Goal: Task Accomplishment & Management: Complete application form

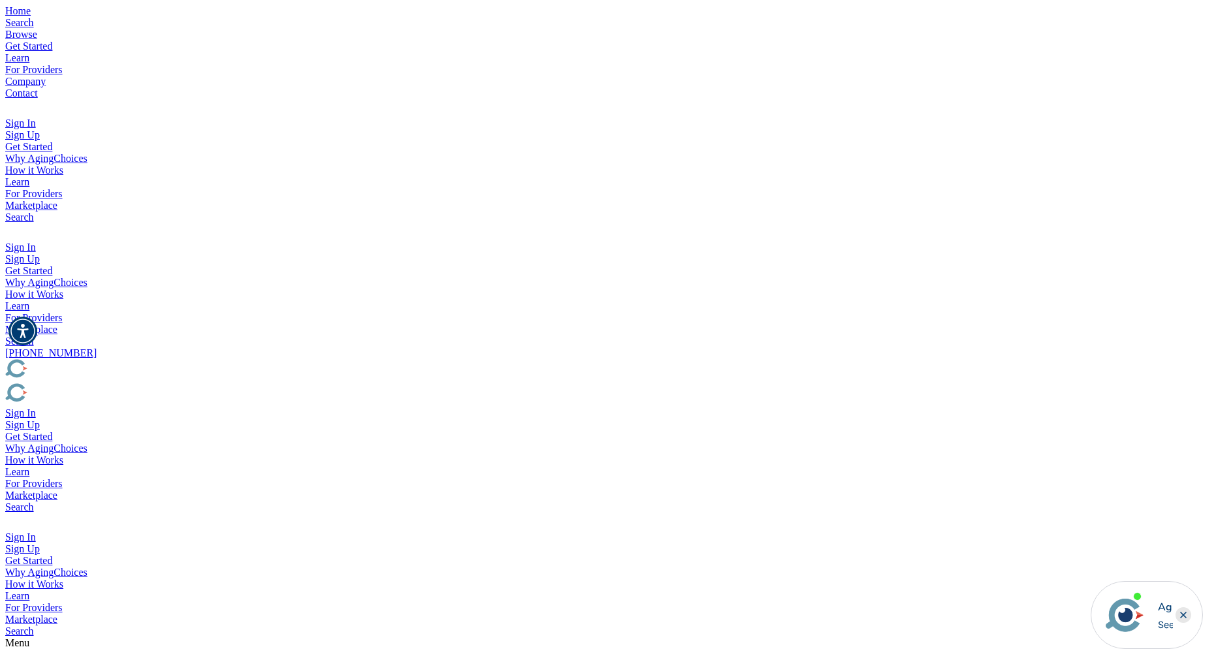
click at [20, 223] on img "Popover trigger" at bounding box center [12, 231] width 15 height 16
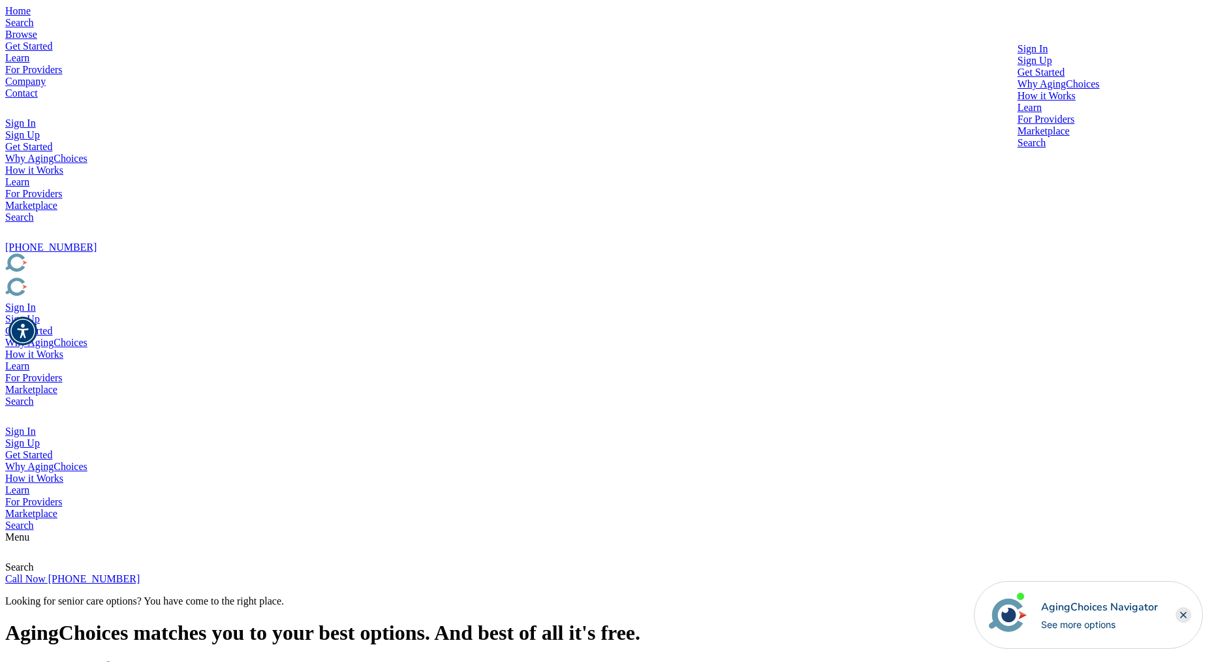
click at [1018, 55] on div at bounding box center [1059, 55] width 82 height 0
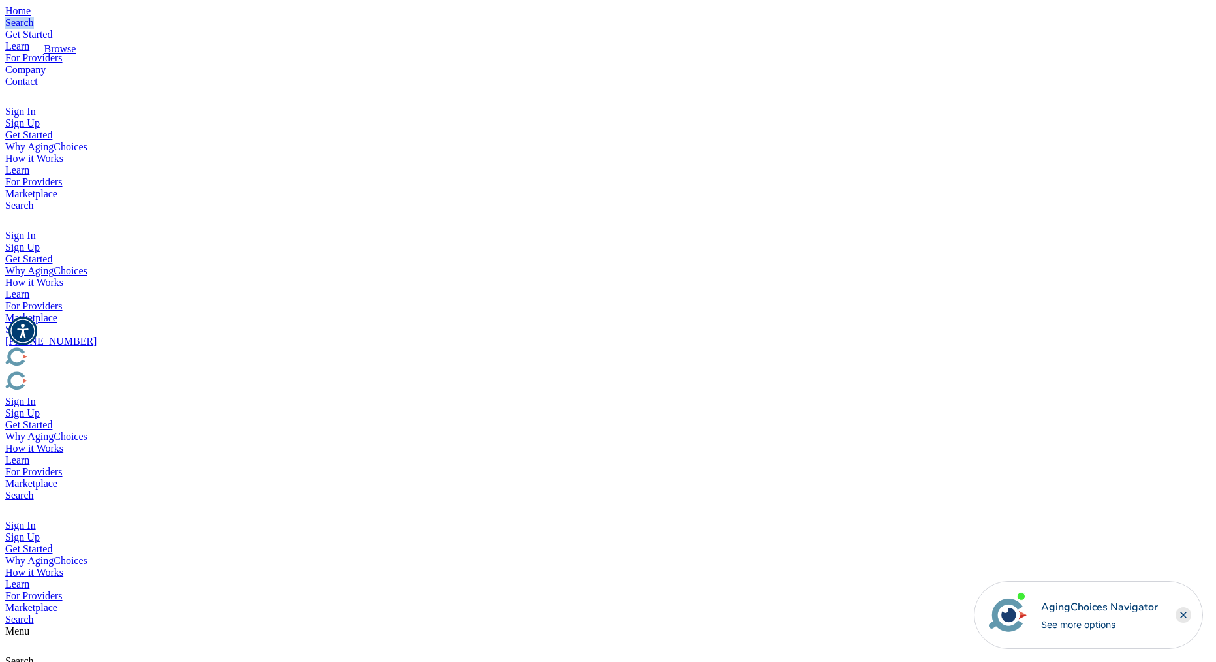
click at [34, 28] on link "Search" at bounding box center [19, 22] width 29 height 11
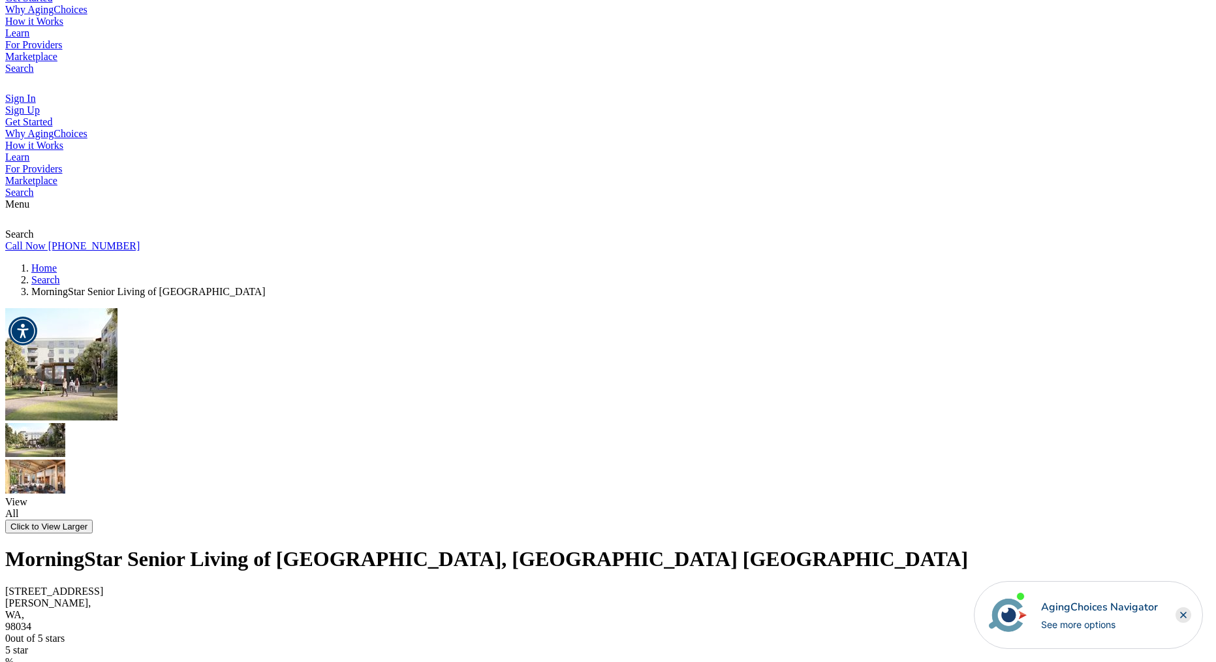
scroll to position [400, 0]
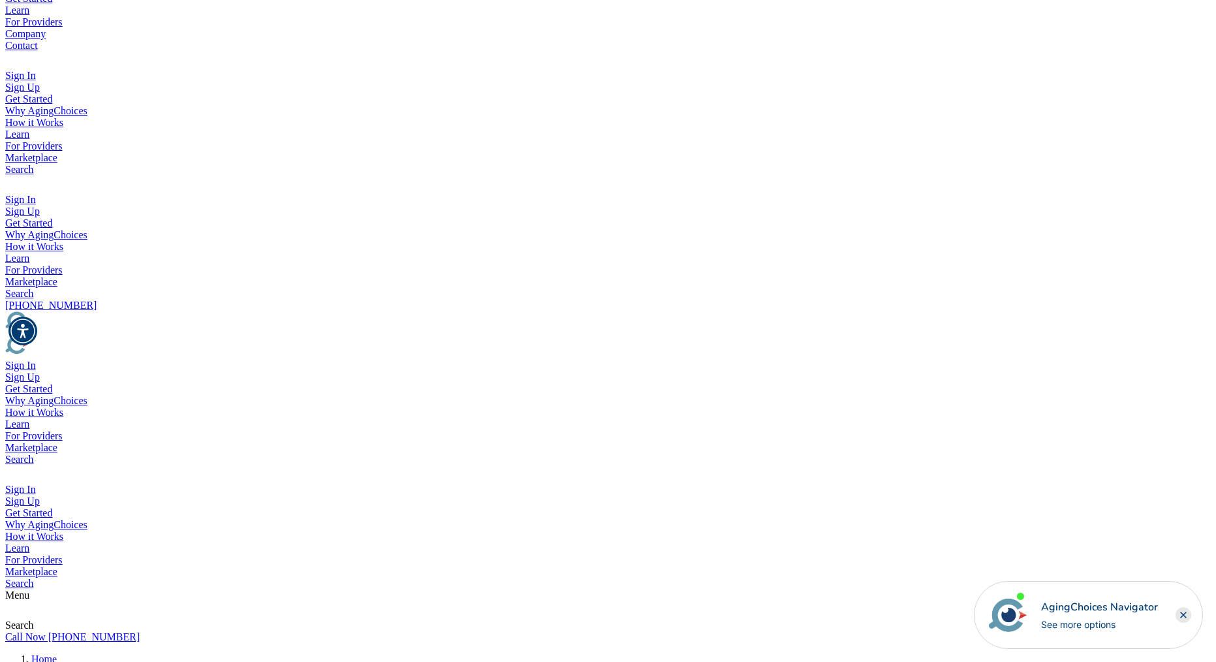
scroll to position [45, 0]
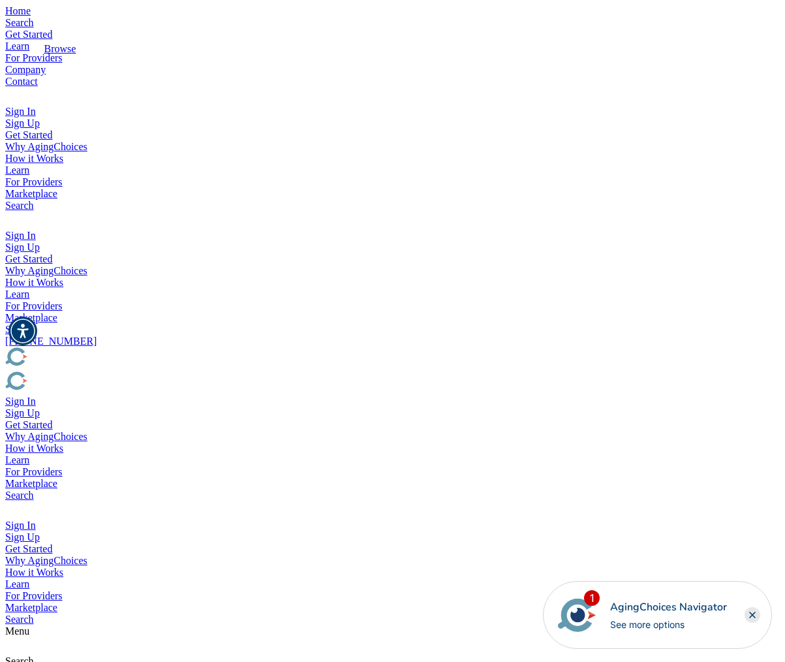
type input "[PERSON_NAME]"
type input "t"
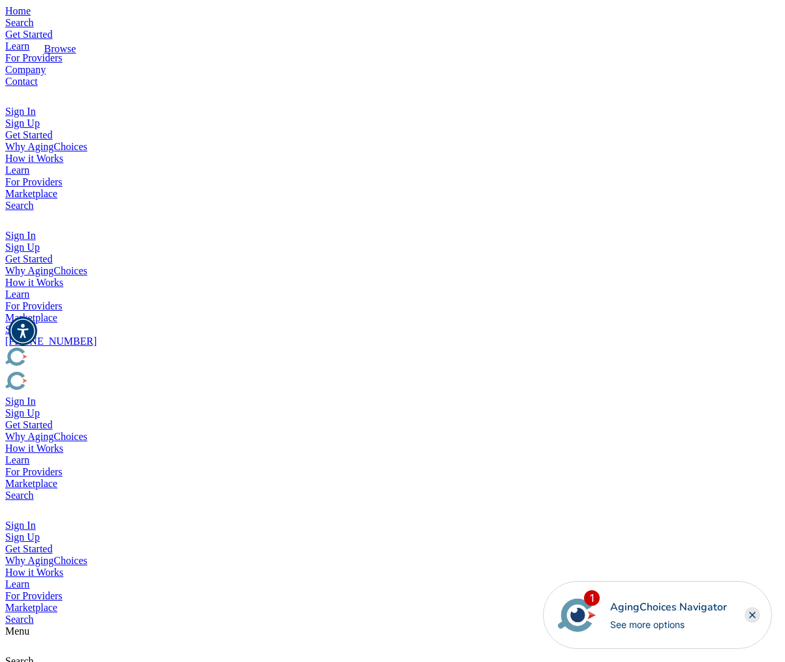
type input "Tester"
type input "[PERSON_NAME][EMAIL_ADDRESS][DOMAIN_NAME]"
type input "Appleton"
type input "w"
type input "WI"
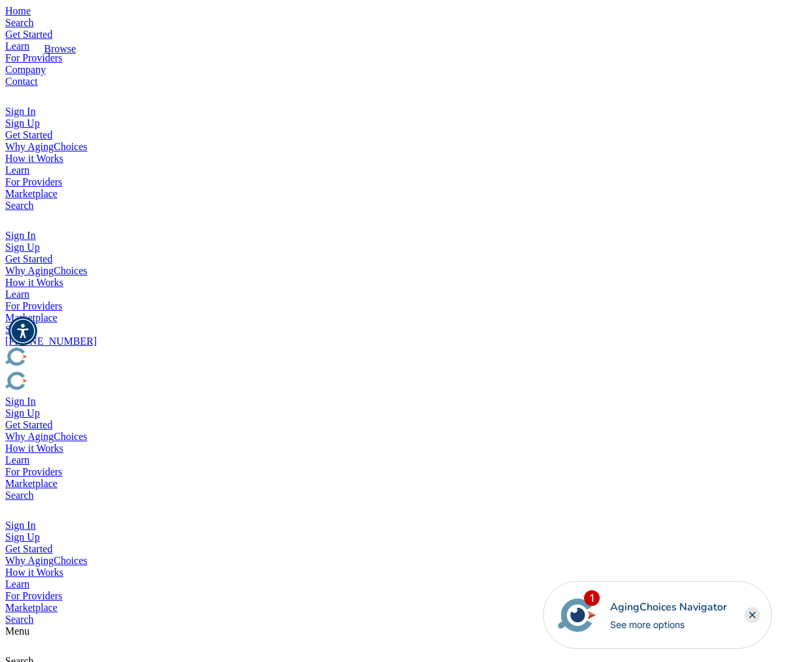
type input "54913"
type input "999-999-9999"
drag, startPoint x: 554, startPoint y: 439, endPoint x: 307, endPoint y: 420, distance: 246.8
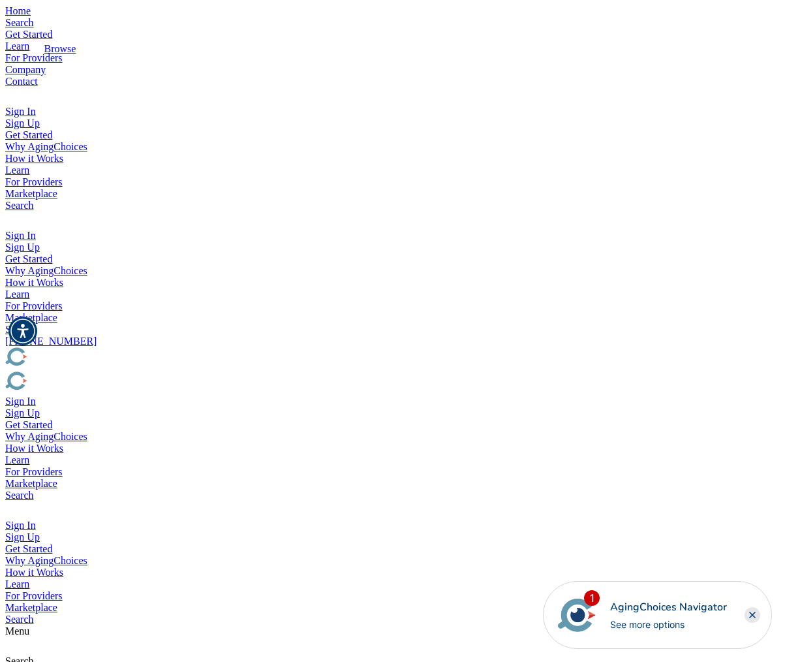
type textarea "Looking for affordable care. This is a test."
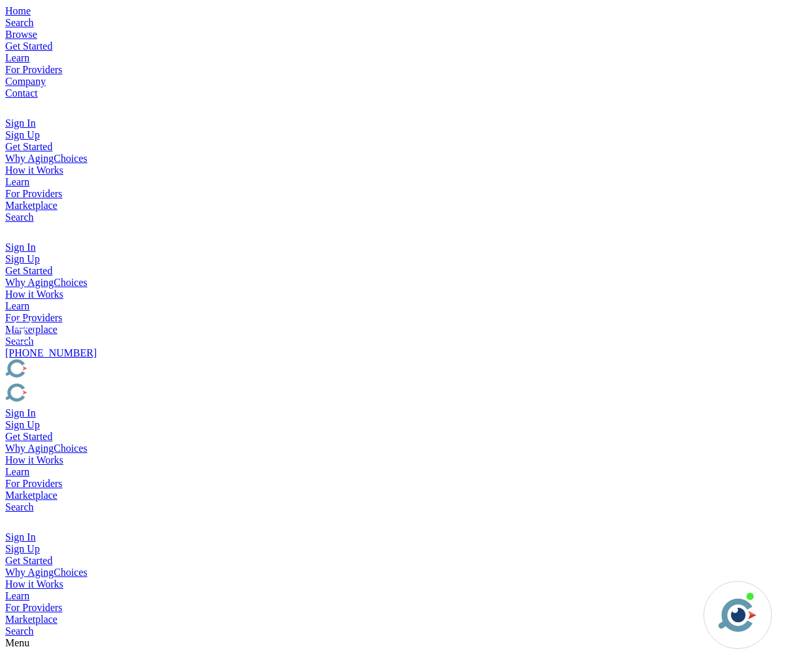
type input "[PERSON_NAME]"
type input "Tester"
type input "[PERSON_NAME][EMAIL_ADDRESS][DOMAIN_NAME]"
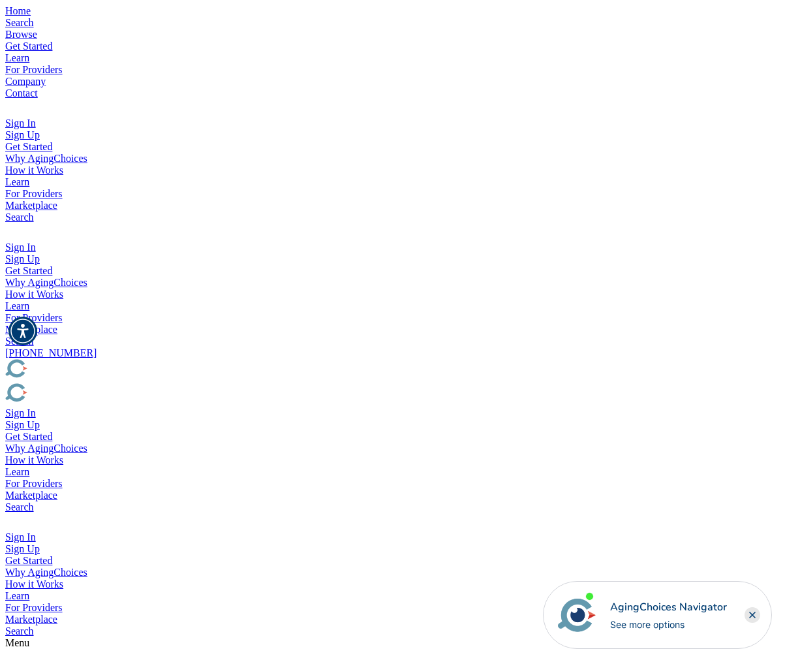
type input "Chicago"
type input "IL"
type input "48493"
type input "[PHONE_NUMBER]"
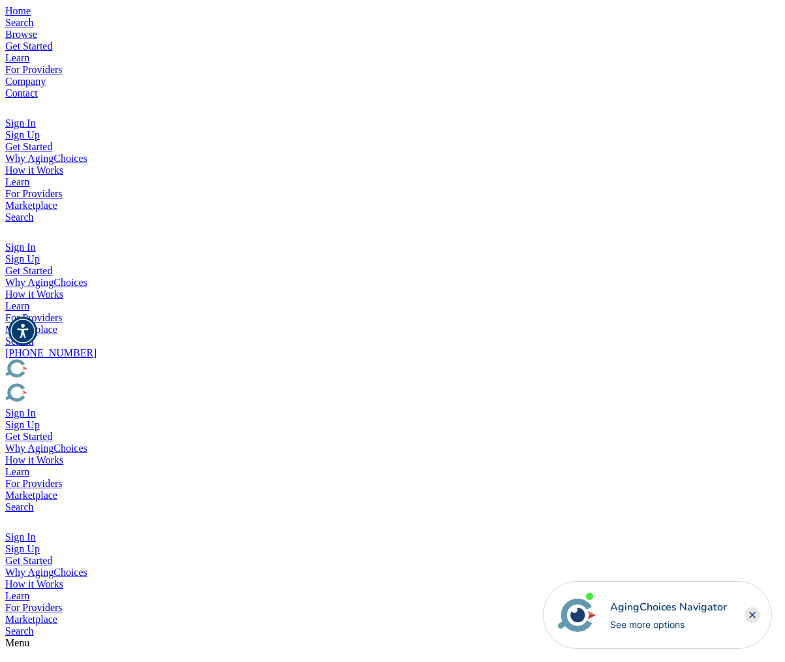
drag, startPoint x: 459, startPoint y: 458, endPoint x: 268, endPoint y: 405, distance: 198.4
type textarea "This is a test."
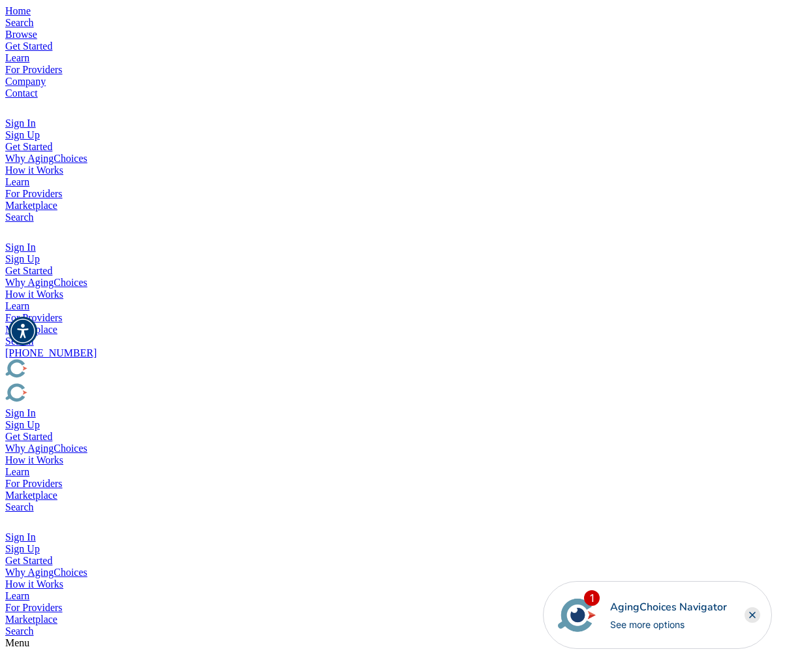
click at [20, 223] on img "Popover trigger" at bounding box center [12, 231] width 15 height 16
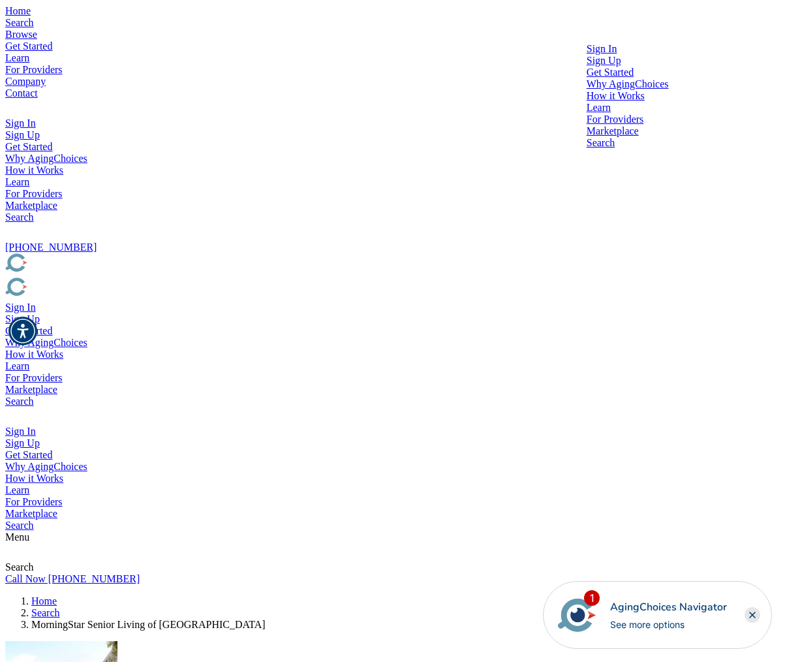
click at [620, 55] on div at bounding box center [628, 55] width 82 height 0
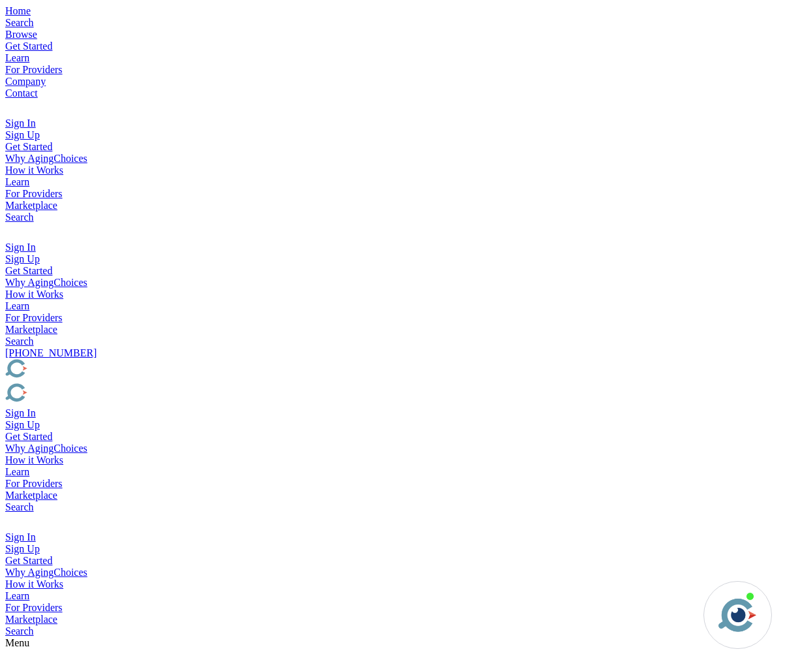
type input "brad@rageix.com"
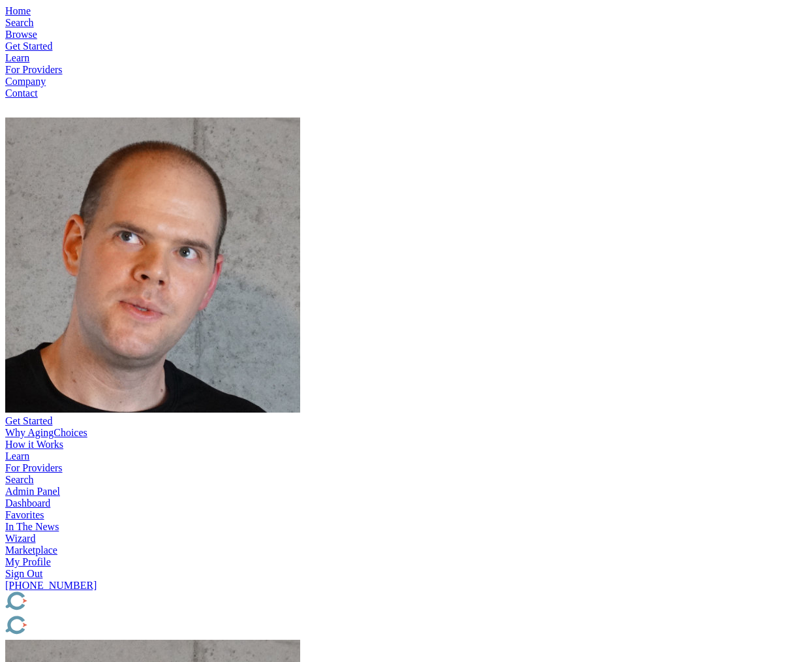
type input "217921"
click at [300, 117] on img "Popover trigger" at bounding box center [152, 264] width 295 height 295
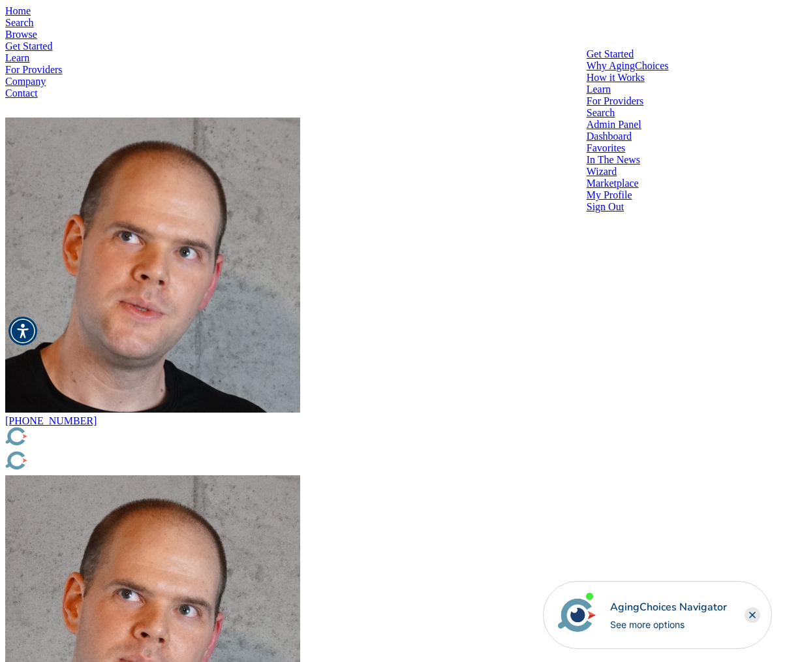
click at [612, 131] on div at bounding box center [628, 131] width 82 height 0
click at [604, 142] on div at bounding box center [628, 142] width 82 height 0
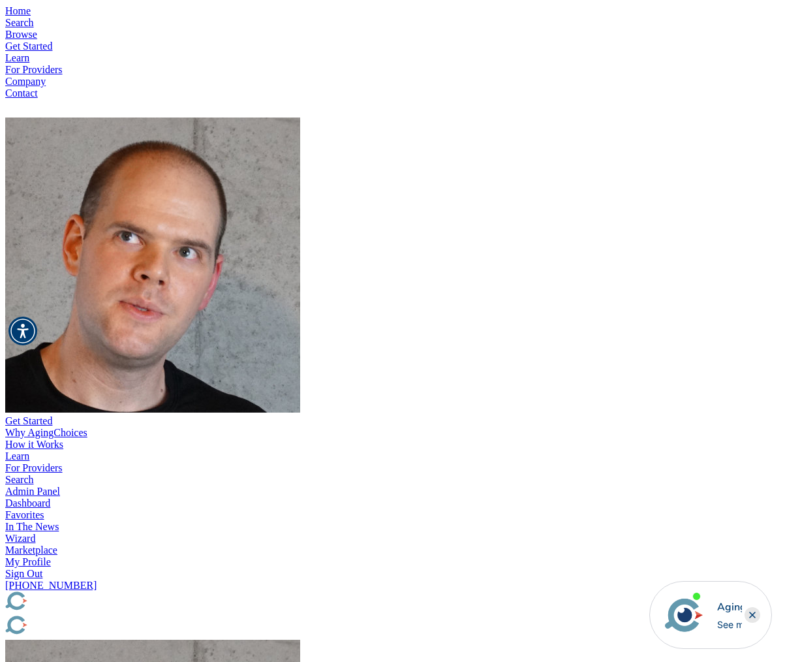
click at [300, 117] on img "Popover trigger" at bounding box center [152, 264] width 295 height 295
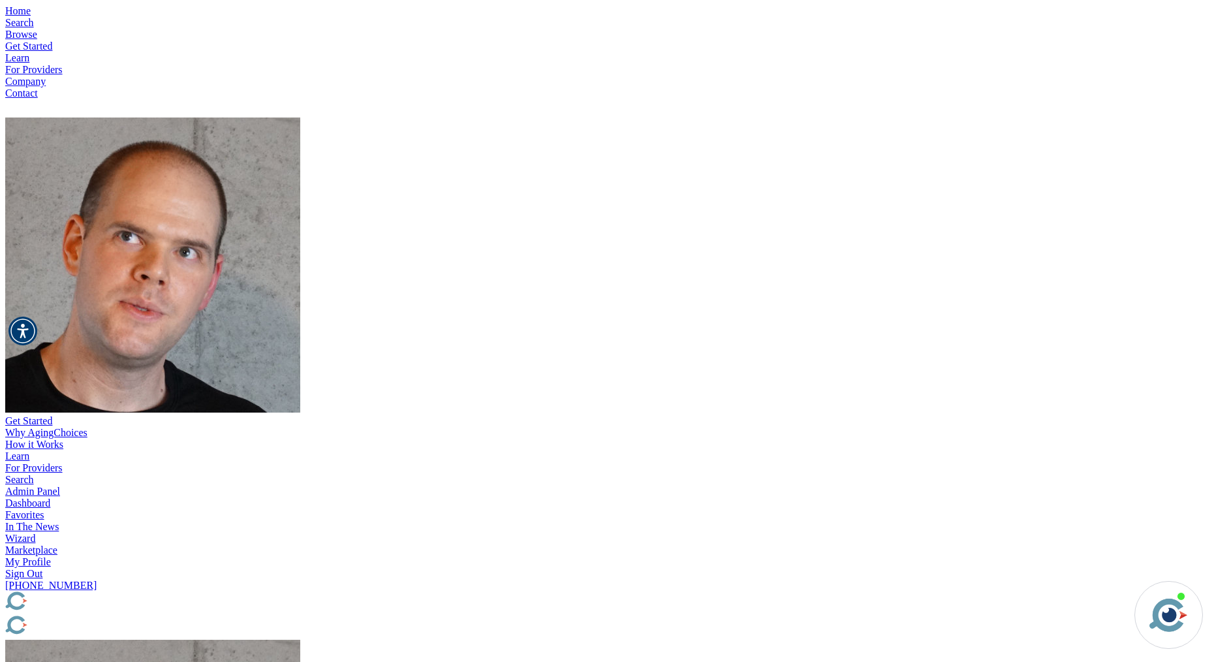
click at [300, 117] on img "Popover trigger" at bounding box center [152, 264] width 295 height 295
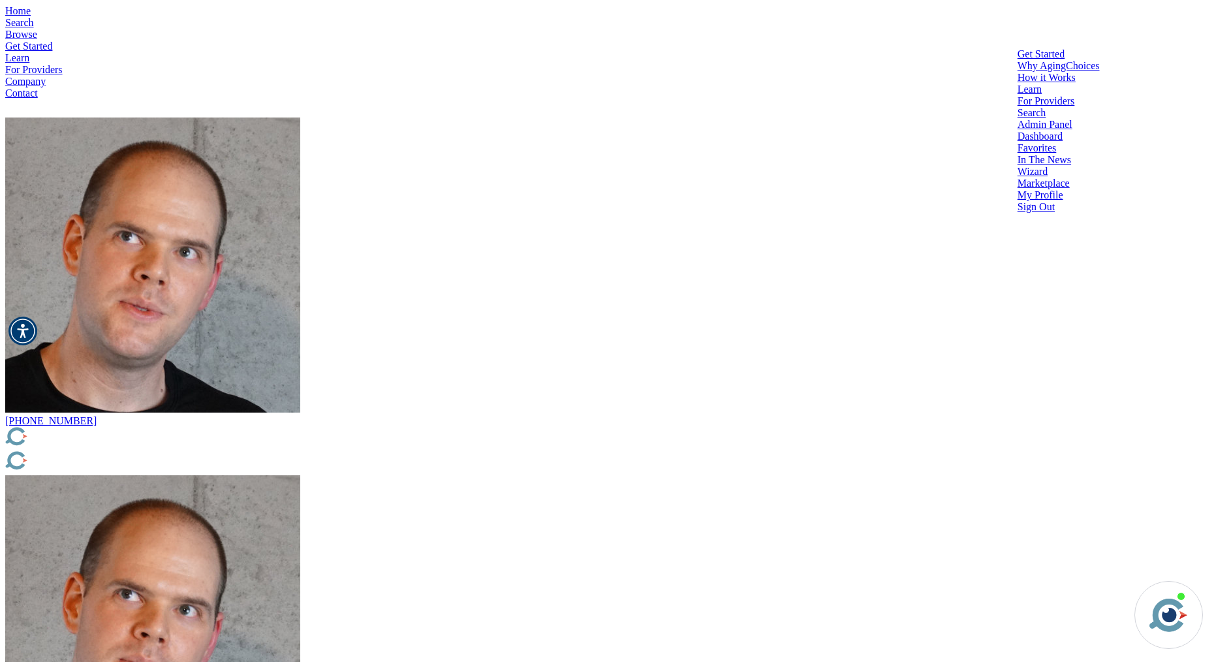
click at [1018, 119] on div "Admin Panel" at bounding box center [1059, 125] width 82 height 12
click at [1018, 131] on div "Dashboard" at bounding box center [1059, 137] width 82 height 12
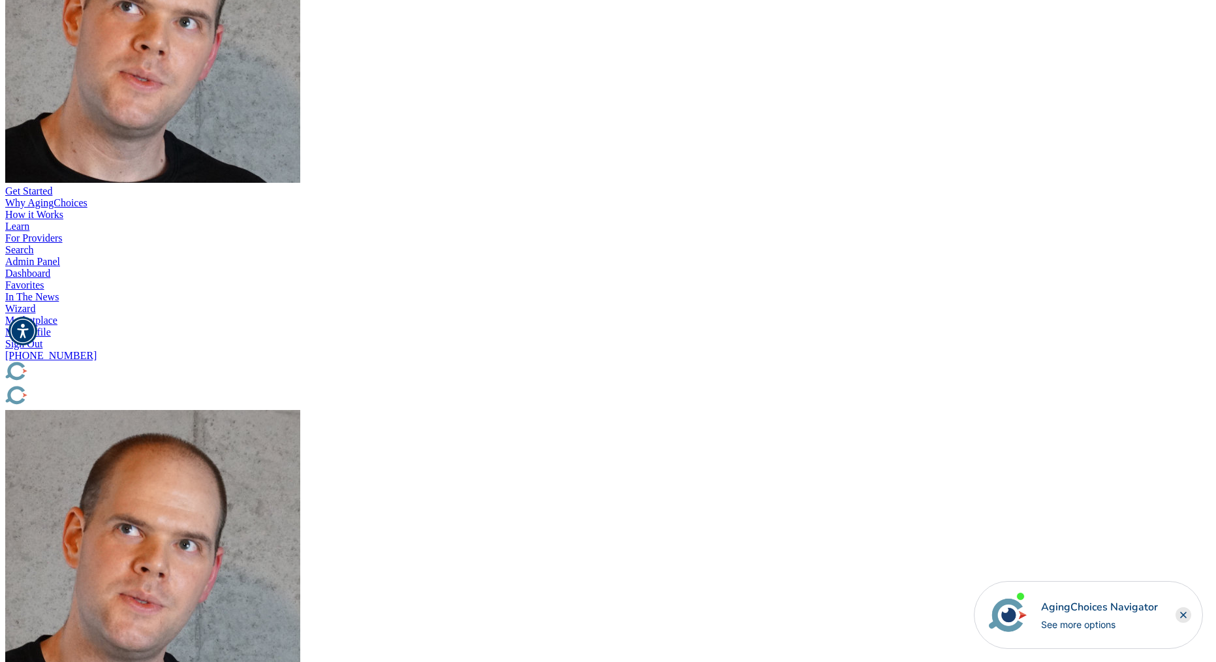
scroll to position [0, 859]
drag, startPoint x: 644, startPoint y: 292, endPoint x: 813, endPoint y: 301, distance: 169.3
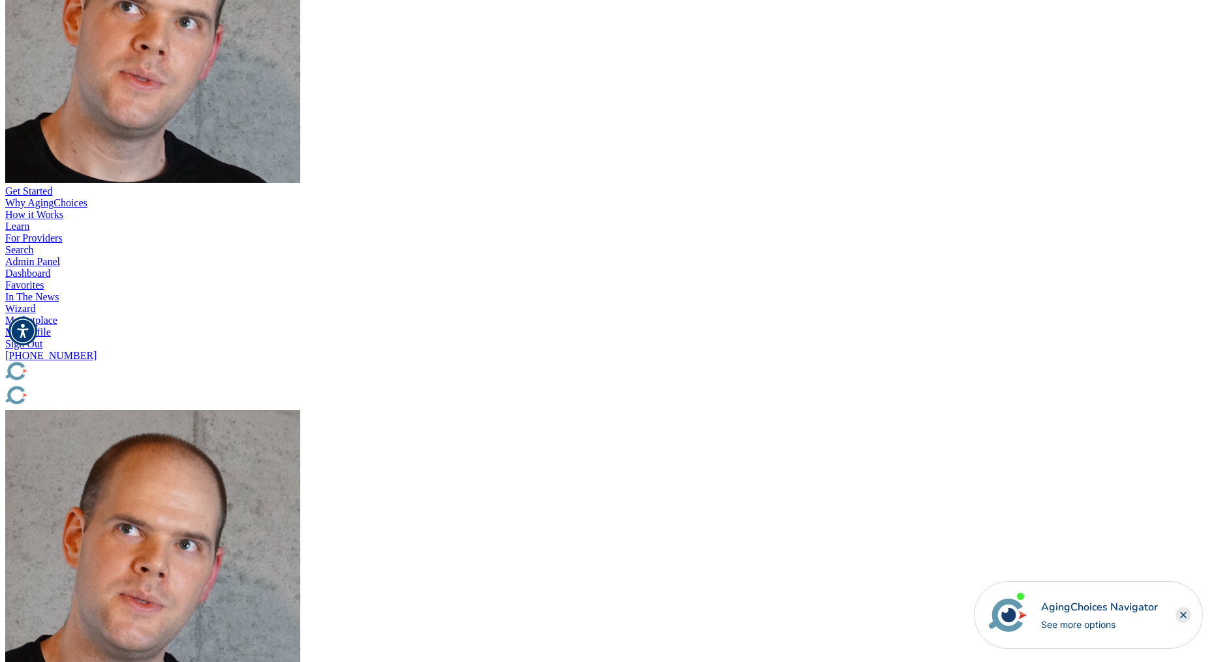
drag, startPoint x: 642, startPoint y: 301, endPoint x: 473, endPoint y: 298, distance: 169.1
drag, startPoint x: 619, startPoint y: 296, endPoint x: 429, endPoint y: 287, distance: 190.1
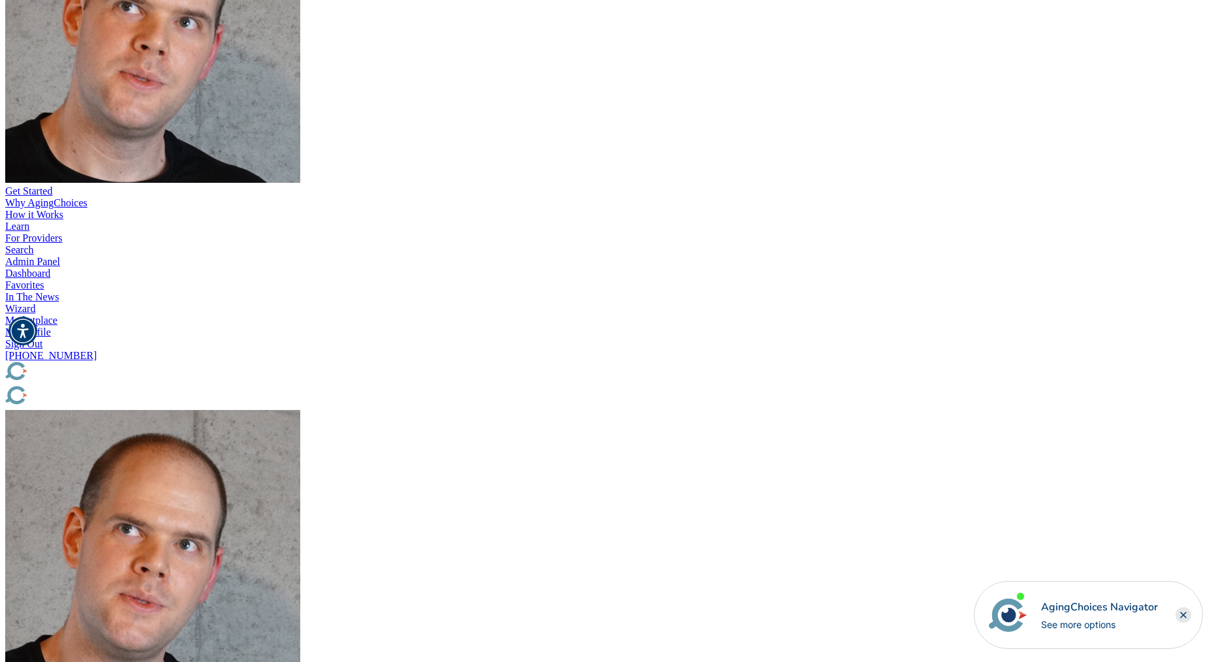
drag, startPoint x: 561, startPoint y: 296, endPoint x: 771, endPoint y: 300, distance: 210.2
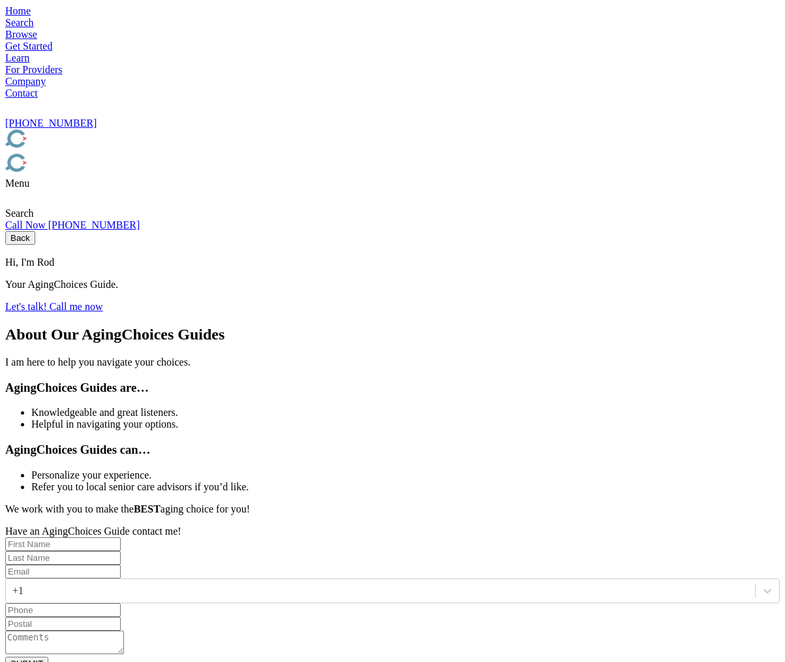
type input "[PERSON_NAME]"
type input "[PERSON_NAME][EMAIL_ADDRESS][DOMAIN_NAME]"
type input "9209018999"
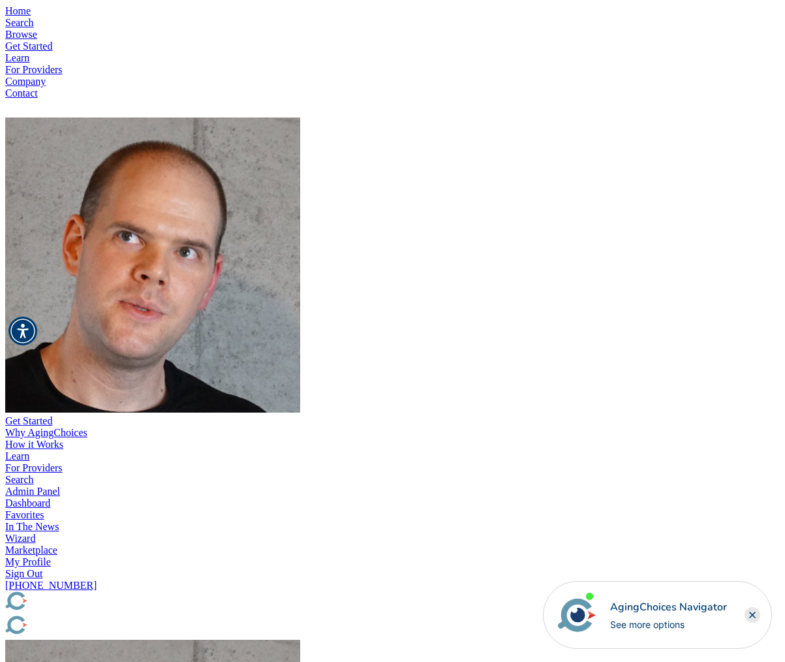
click at [754, 613] on icon "Close" at bounding box center [752, 614] width 5 height 5
drag, startPoint x: 618, startPoint y: 240, endPoint x: 460, endPoint y: 222, distance: 159.0
drag, startPoint x: 618, startPoint y: 243, endPoint x: 441, endPoint y: 225, distance: 177.8
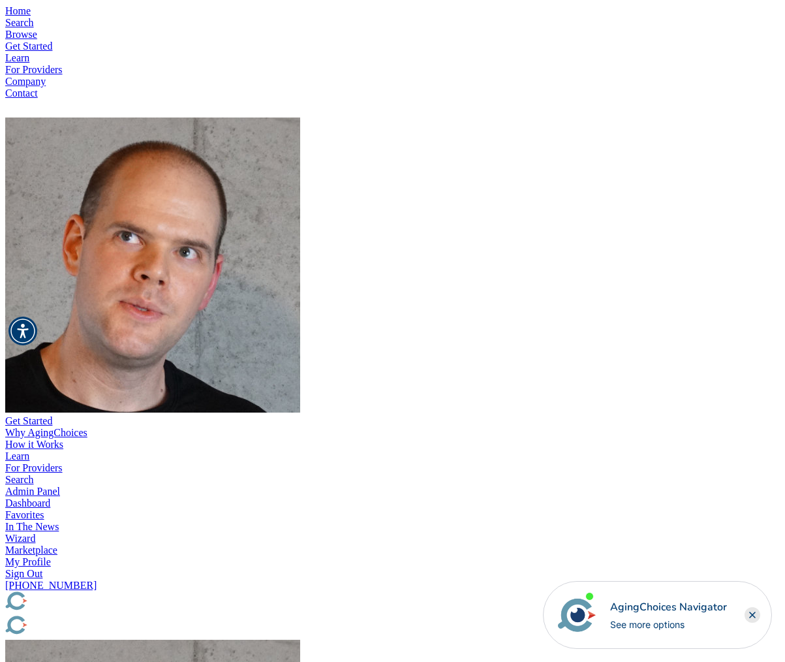
drag, startPoint x: 608, startPoint y: 249, endPoint x: 492, endPoint y: 242, distance: 115.8
type input "tester"
drag, startPoint x: 661, startPoint y: 284, endPoint x: 608, endPoint y: 286, distance: 52.9
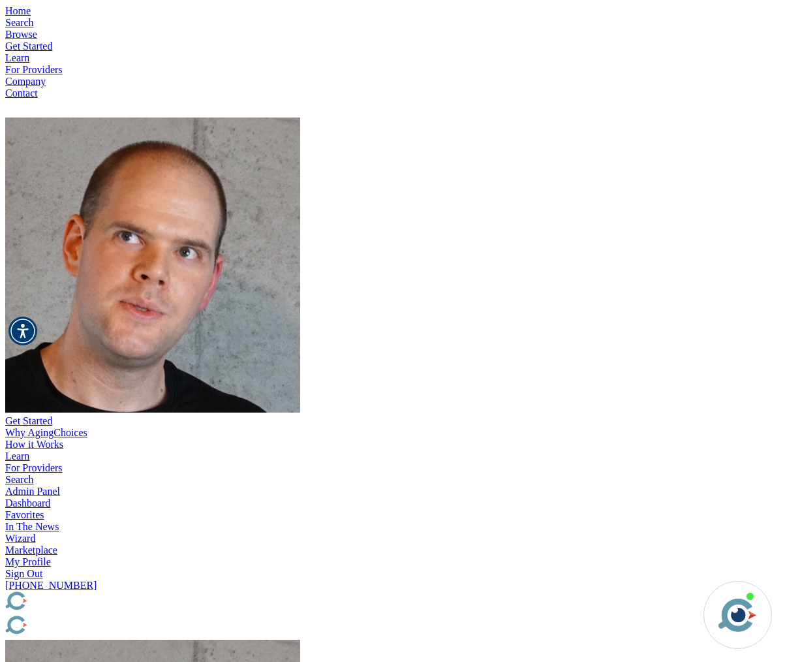
type input "brad@tester1223.com"
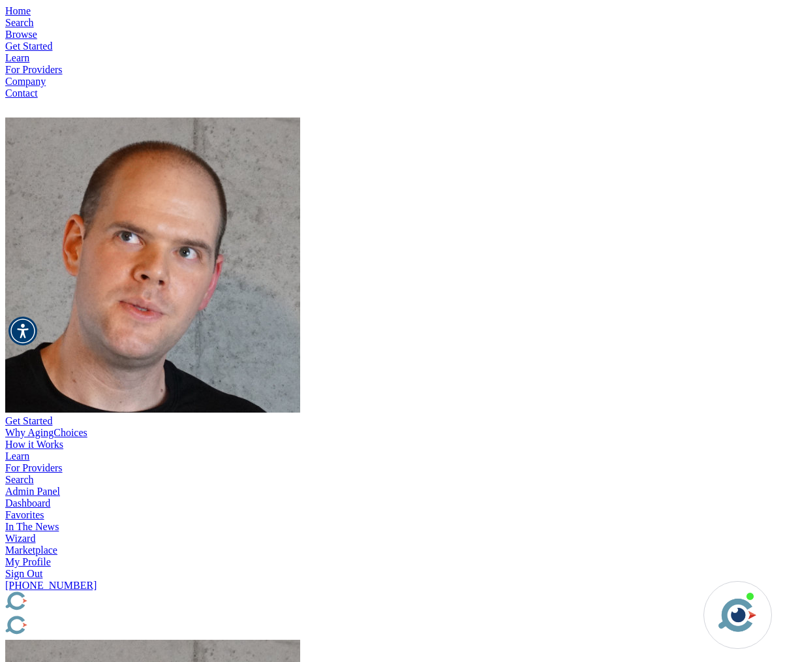
type input "3445435"
drag, startPoint x: 618, startPoint y: 397, endPoint x: 631, endPoint y: 405, distance: 15.2
drag, startPoint x: 514, startPoint y: 381, endPoint x: 473, endPoint y: 371, distance: 41.5
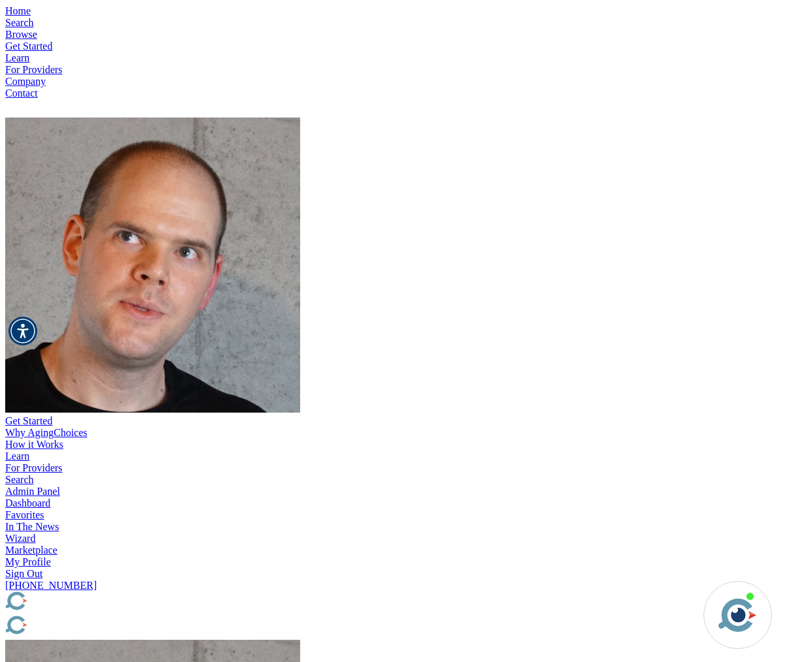
type textarea "this is a test"
drag, startPoint x: 676, startPoint y: 320, endPoint x: 578, endPoint y: 300, distance: 100.0
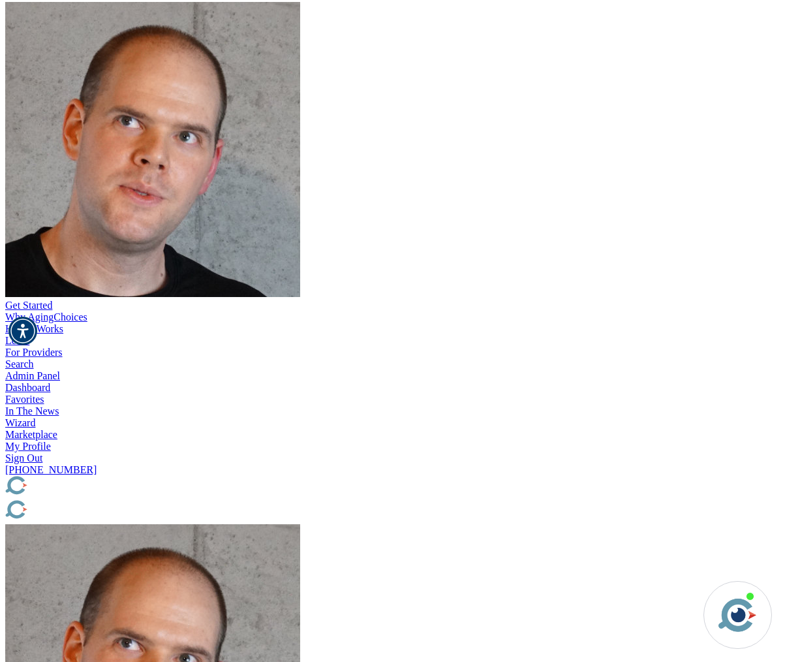
scroll to position [119, 0]
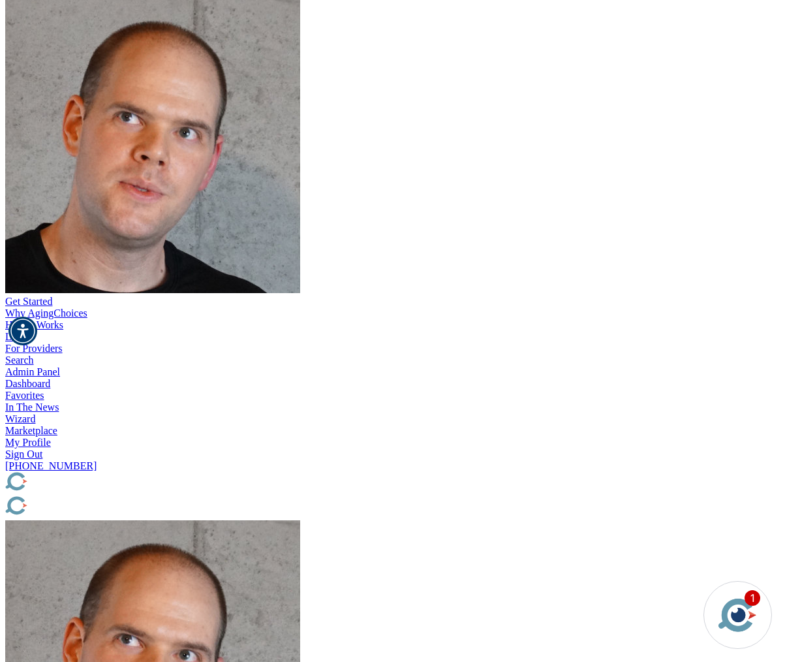
type input "9"
type input "9999999999"
drag, startPoint x: 676, startPoint y: 202, endPoint x: 569, endPoint y: 196, distance: 106.6
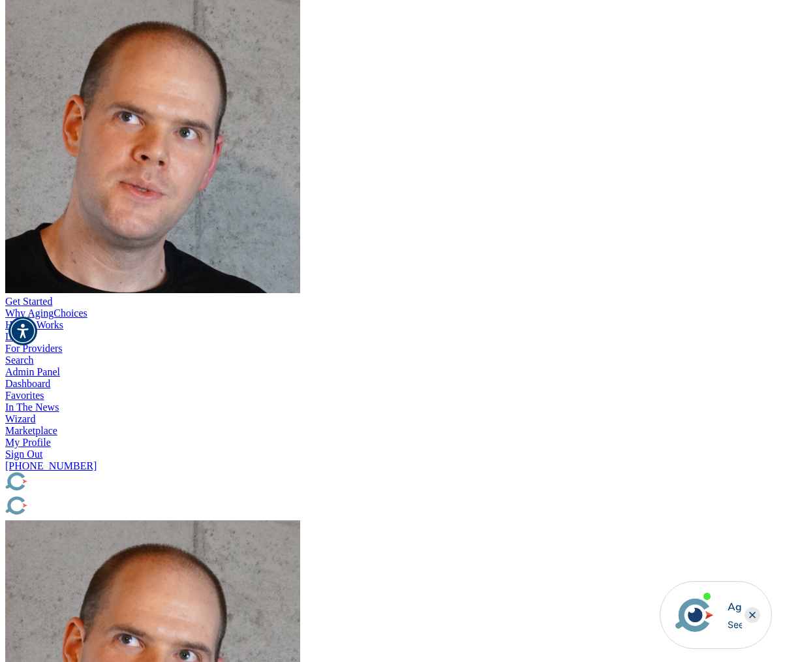
drag, startPoint x: 638, startPoint y: 204, endPoint x: 541, endPoint y: 179, distance: 99.7
type input "9999998999"
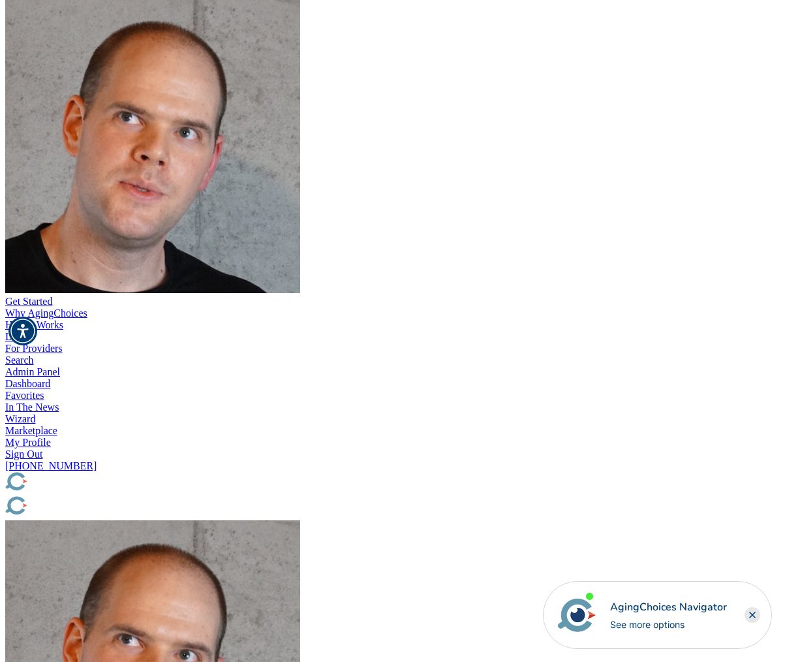
type input "345345"
type textarea "asdfasdfsdafsadf"
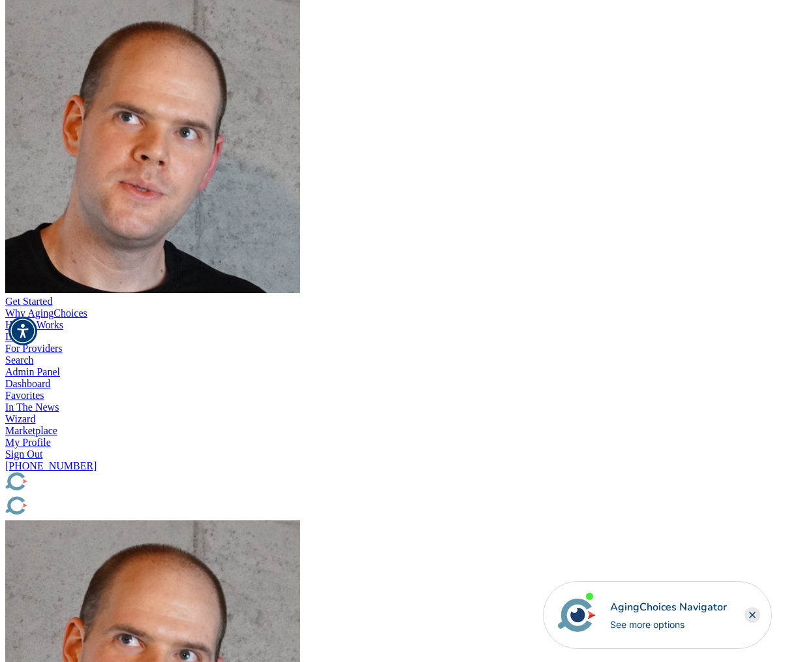
type input "brad@tester2112312.com"
drag, startPoint x: 612, startPoint y: 133, endPoint x: 504, endPoint y: 109, distance: 111.0
type input "tester"
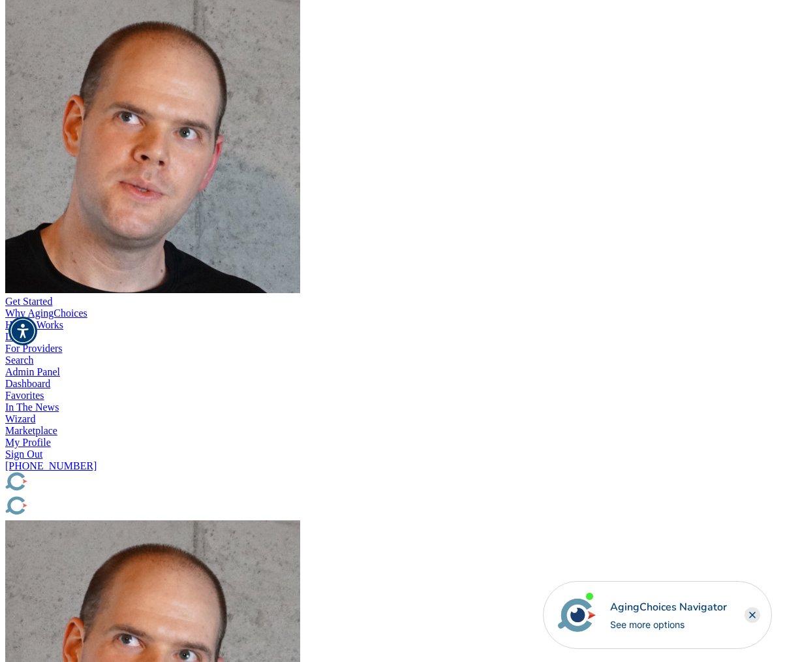
type input "9999"
drag, startPoint x: 595, startPoint y: 133, endPoint x: 498, endPoint y: 127, distance: 96.8
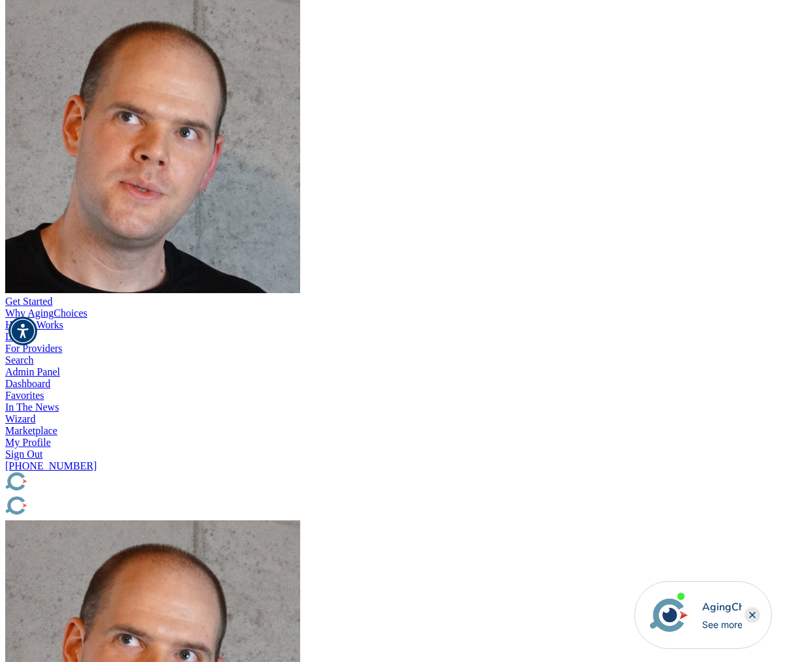
drag, startPoint x: 625, startPoint y: 131, endPoint x: 471, endPoint y: 109, distance: 155.6
type input "tester"
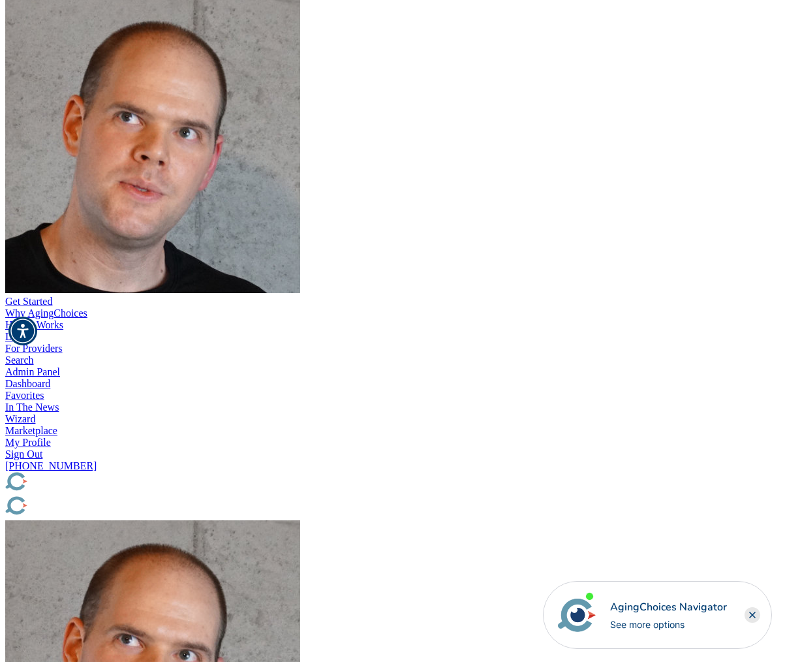
type input "brad@teester23123.com"
drag, startPoint x: 689, startPoint y: 202, endPoint x: 651, endPoint y: 197, distance: 38.2
drag, startPoint x: 637, startPoint y: 203, endPoint x: 593, endPoint y: 199, distance: 44.6
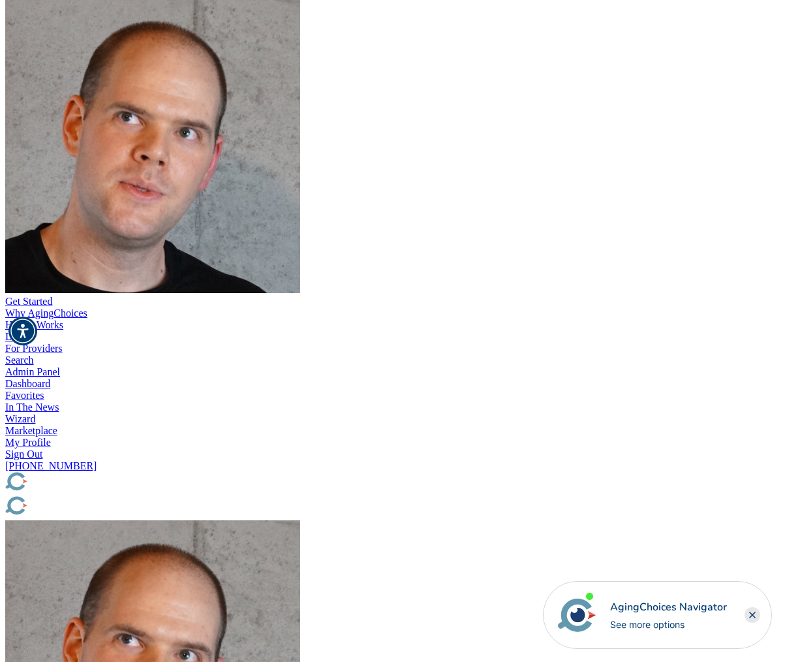
type input "9999998999"
type input "sadfsdaf"
type textarea "asdfsadfsadf"
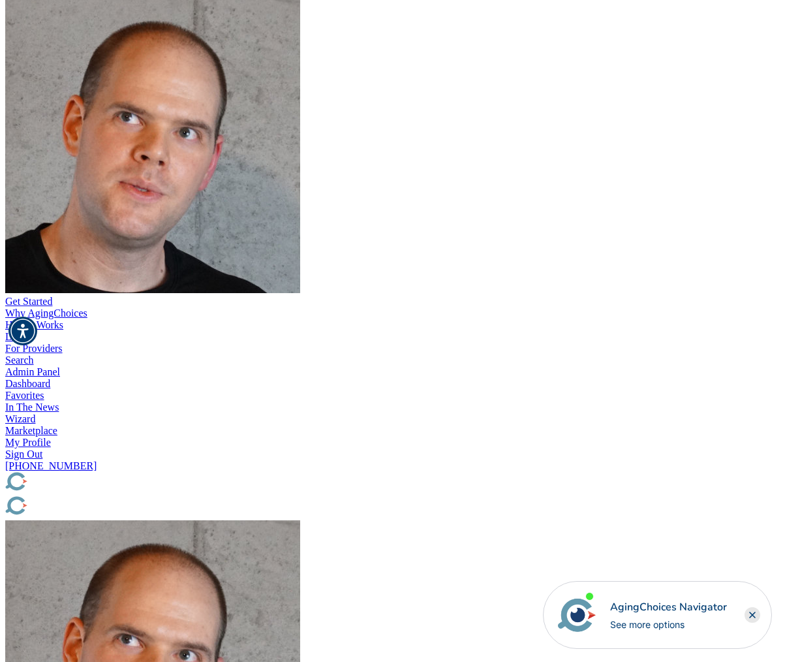
drag, startPoint x: 612, startPoint y: 238, endPoint x: 490, endPoint y: 220, distance: 124.1
type input "23423"
drag, startPoint x: 582, startPoint y: 268, endPoint x: 507, endPoint y: 257, distance: 75.9
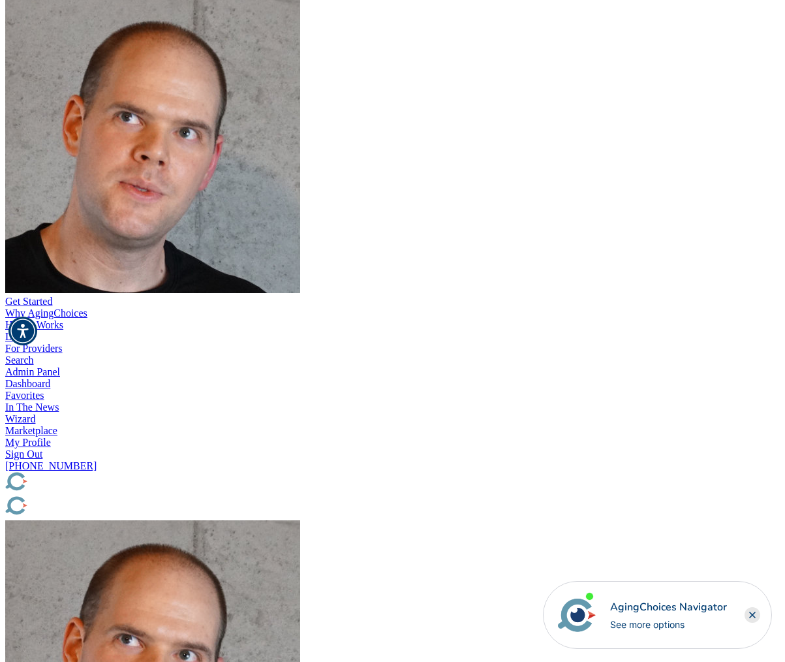
type textarea "test"
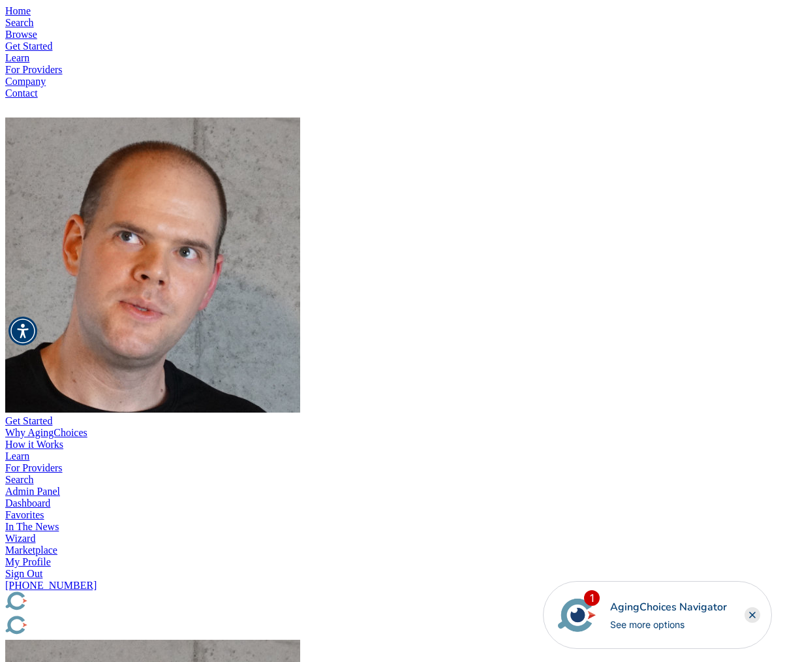
click at [300, 117] on img "Popover trigger" at bounding box center [152, 264] width 295 height 295
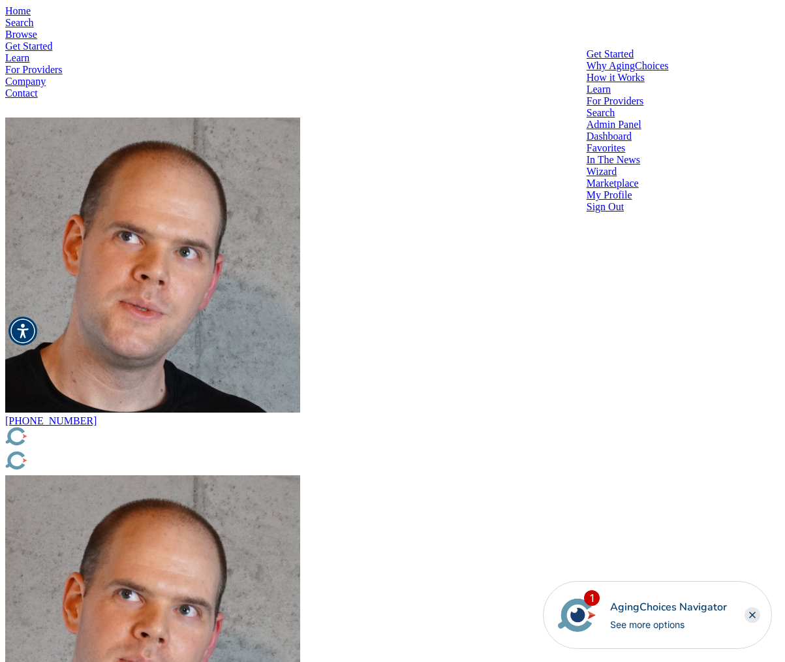
click at [614, 131] on div at bounding box center [628, 131] width 82 height 0
click at [593, 131] on div "Dashboard" at bounding box center [628, 137] width 82 height 12
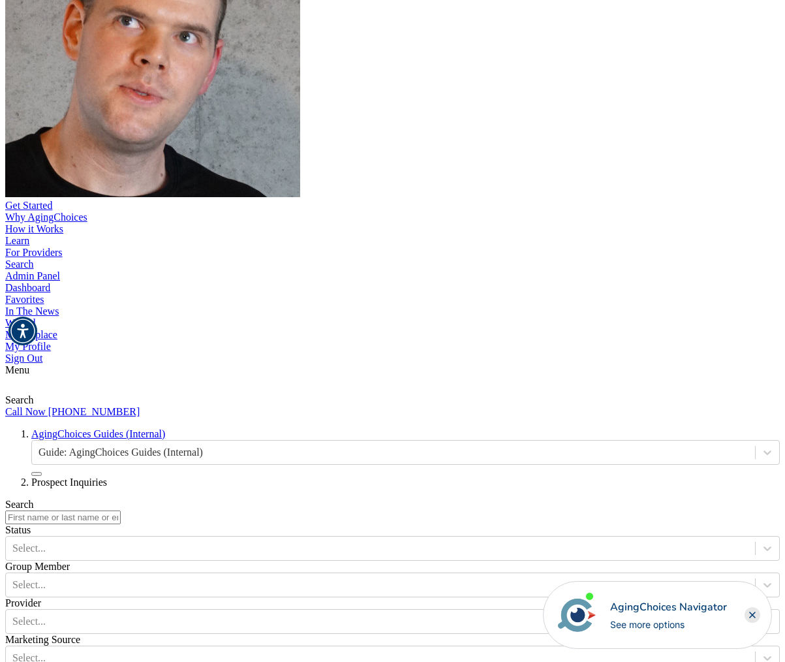
scroll to position [740, 0]
